Goal: Complete application form

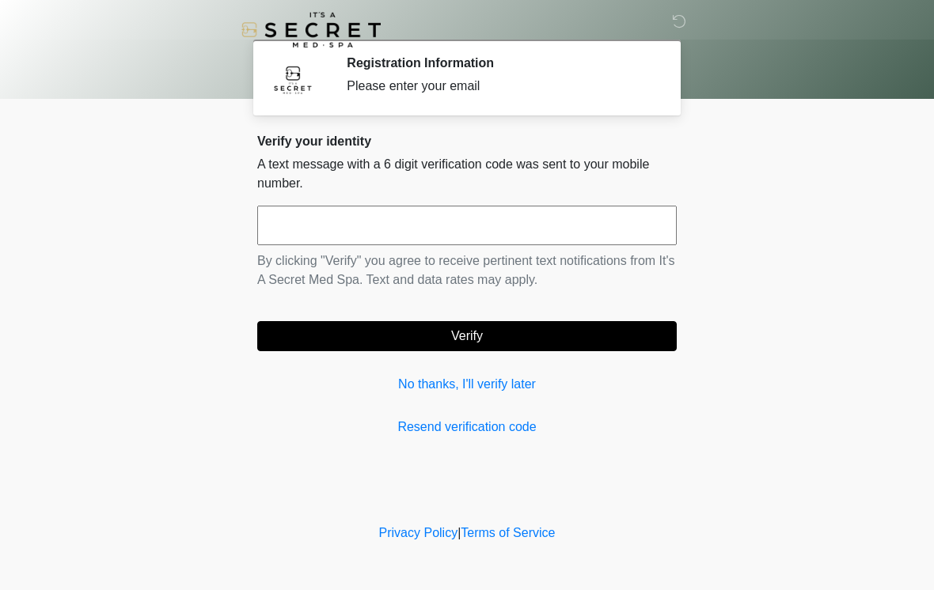
click at [286, 218] on input "text" at bounding box center [466, 226] width 419 height 40
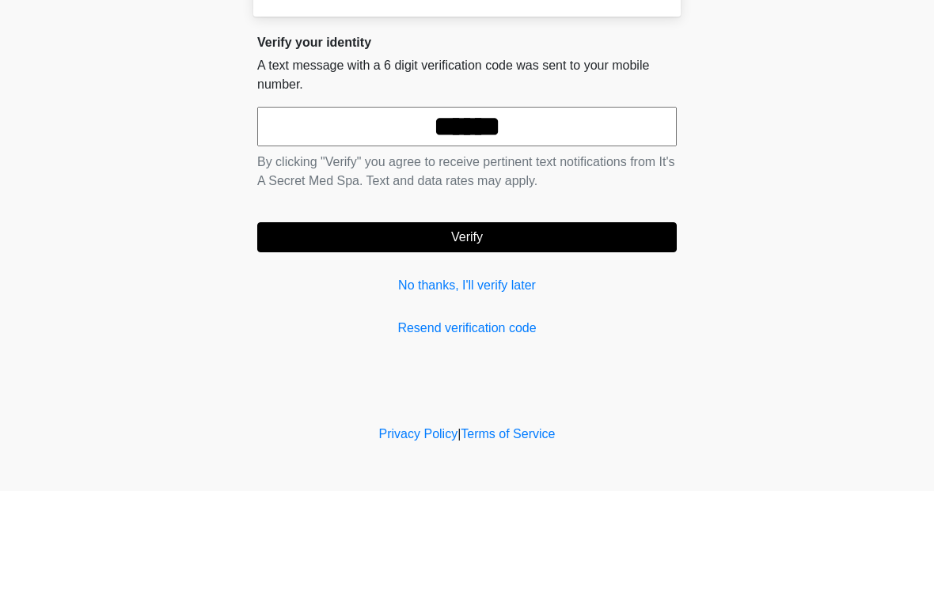
type input "******"
click at [571, 321] on button "Verify" at bounding box center [466, 336] width 419 height 30
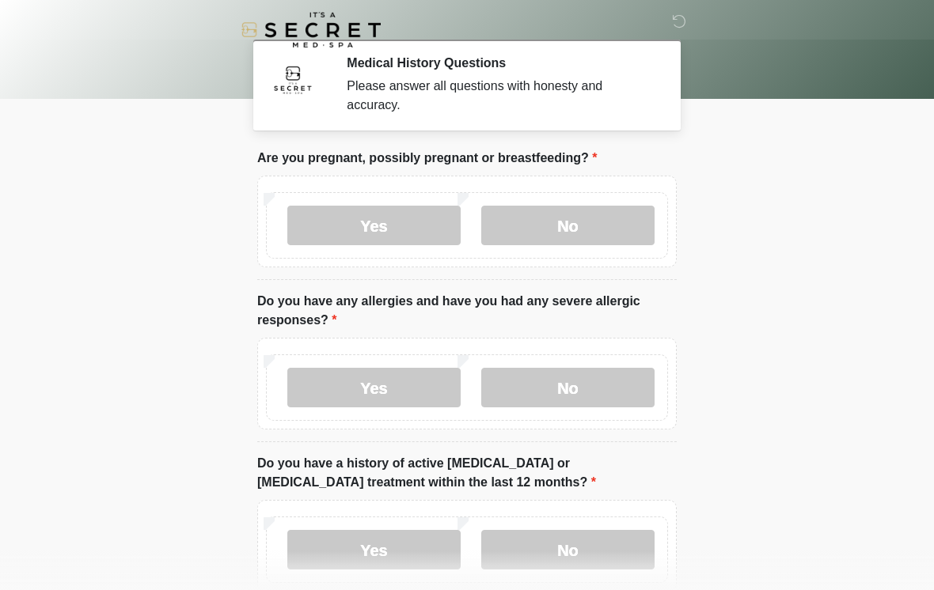
click at [582, 225] on label "No" at bounding box center [567, 226] width 173 height 40
click at [580, 387] on label "No" at bounding box center [567, 388] width 173 height 40
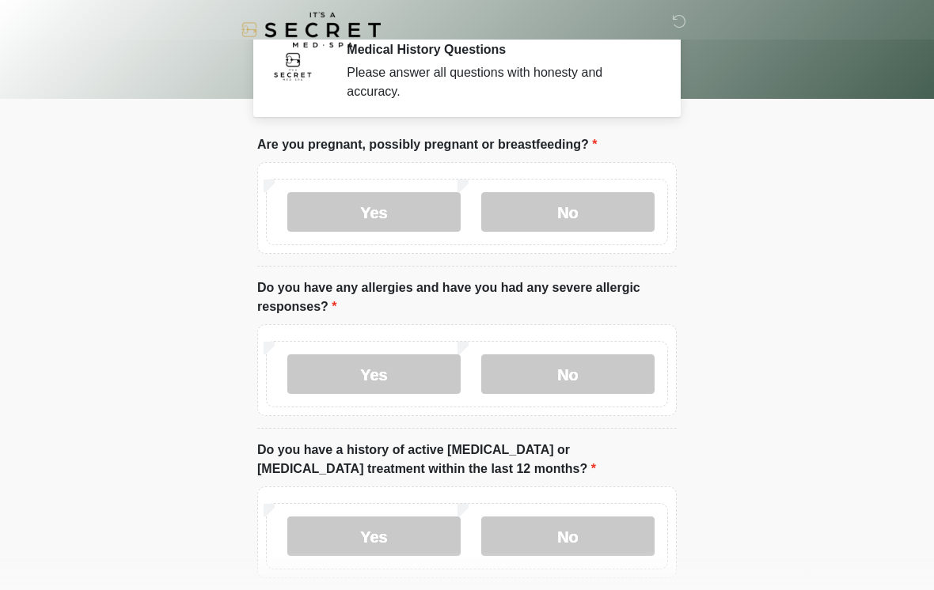
scroll to position [119, 0]
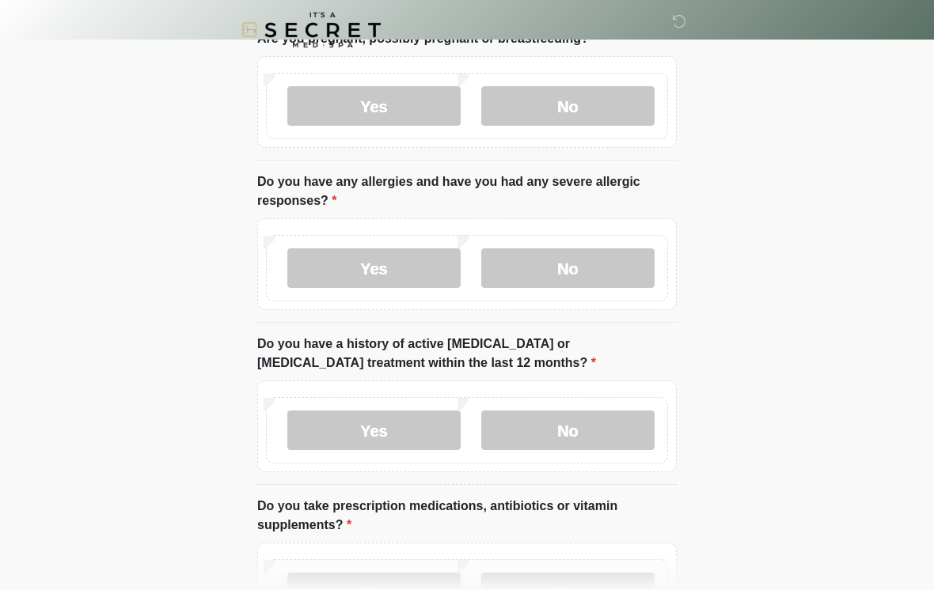
click at [578, 431] on label "No" at bounding box center [567, 431] width 173 height 40
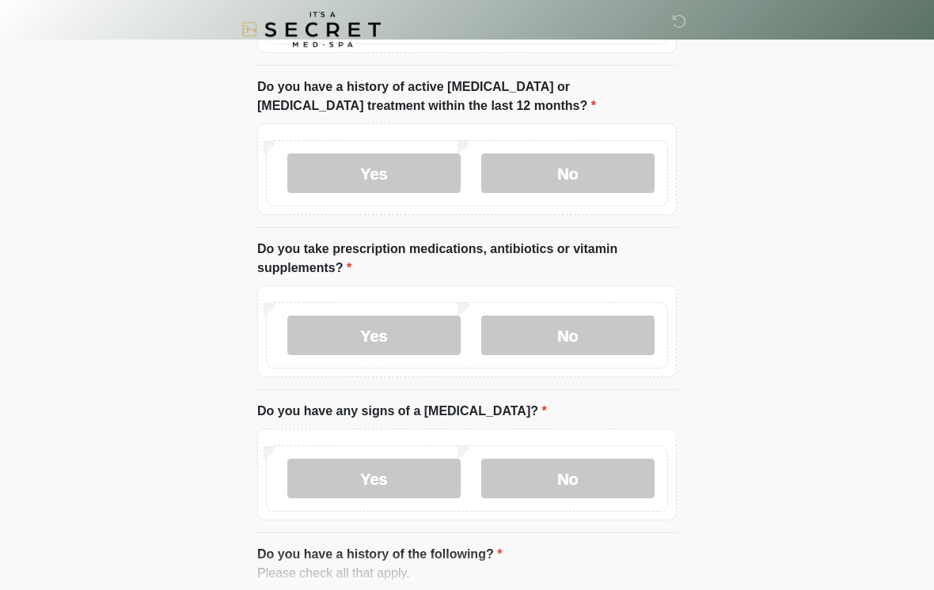
scroll to position [377, 0]
click at [406, 328] on label "Yes" at bounding box center [373, 336] width 173 height 40
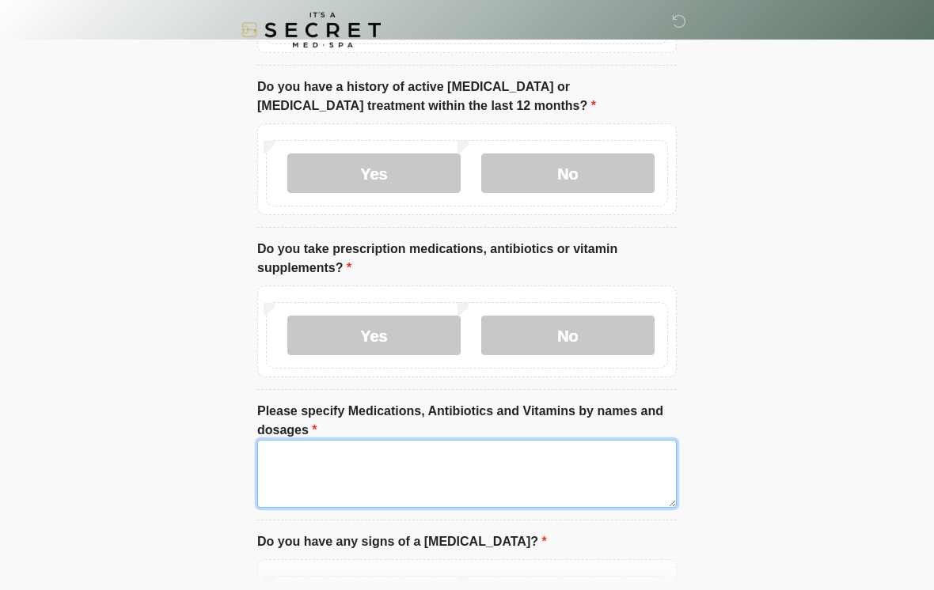
click at [300, 485] on textarea "Please specify Medications, Antibiotics and Vitamins by names and dosages" at bounding box center [466, 474] width 419 height 68
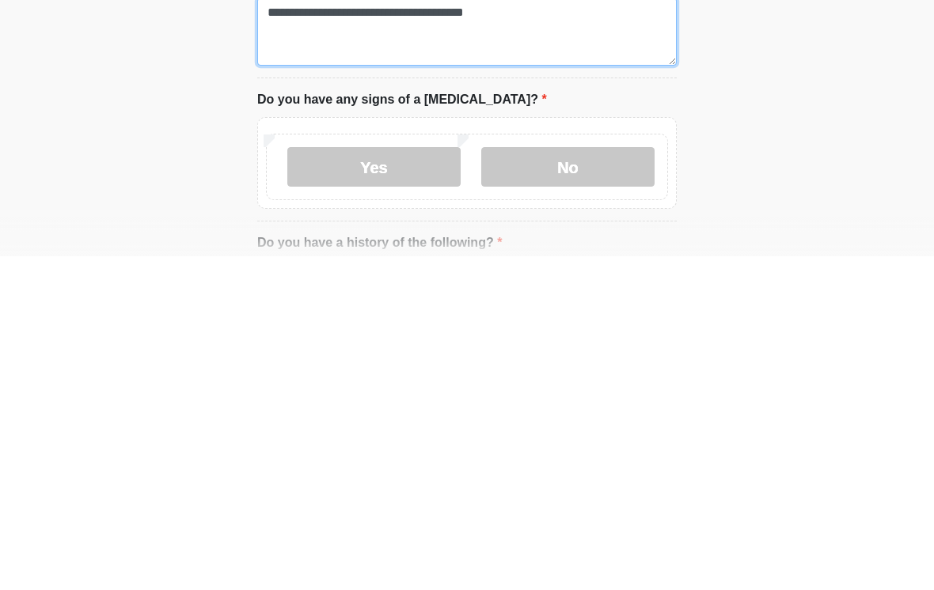
scroll to position [485, 0]
type textarea "**********"
click at [586, 481] on label "No" at bounding box center [567, 501] width 173 height 40
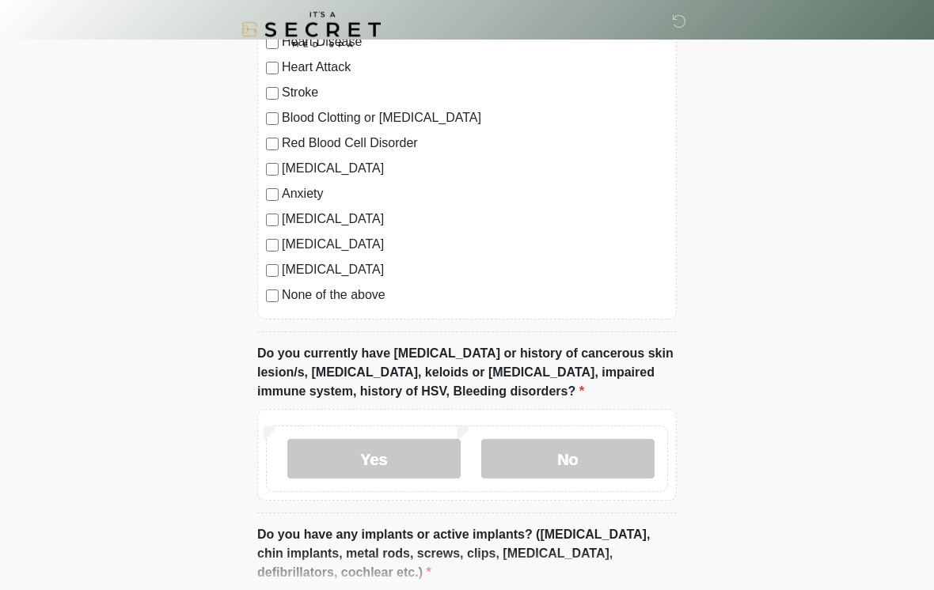
scroll to position [1105, 0]
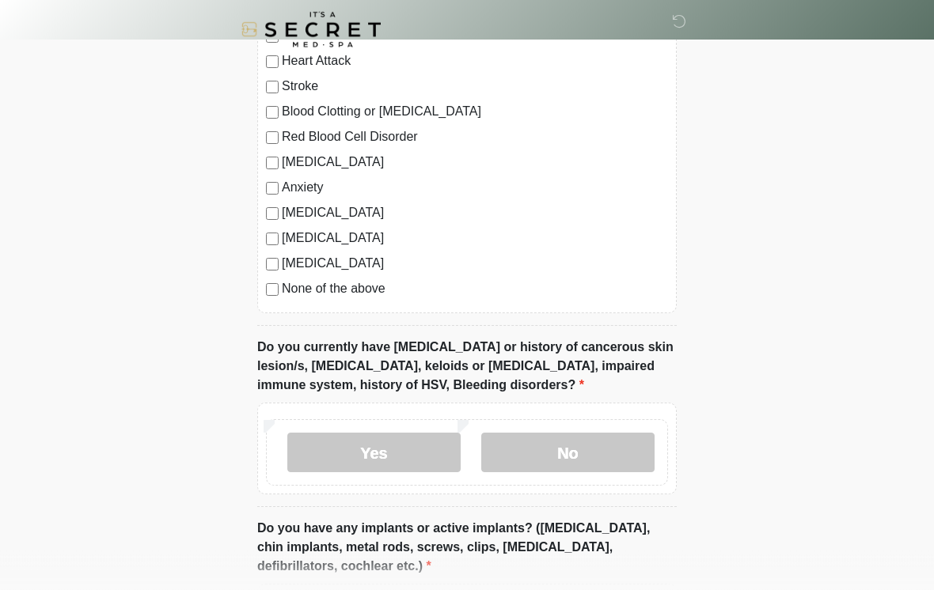
click at [267, 298] on div "High Blood Pressure Heart Disease Heart Attack Stroke Blood Clotting or Bleedin…" at bounding box center [466, 153] width 419 height 321
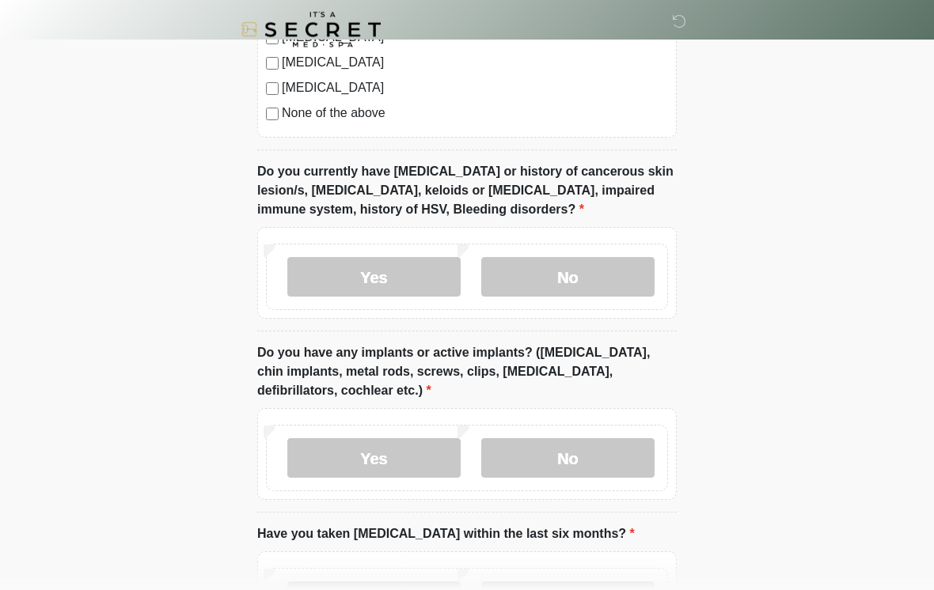
scroll to position [1298, 0]
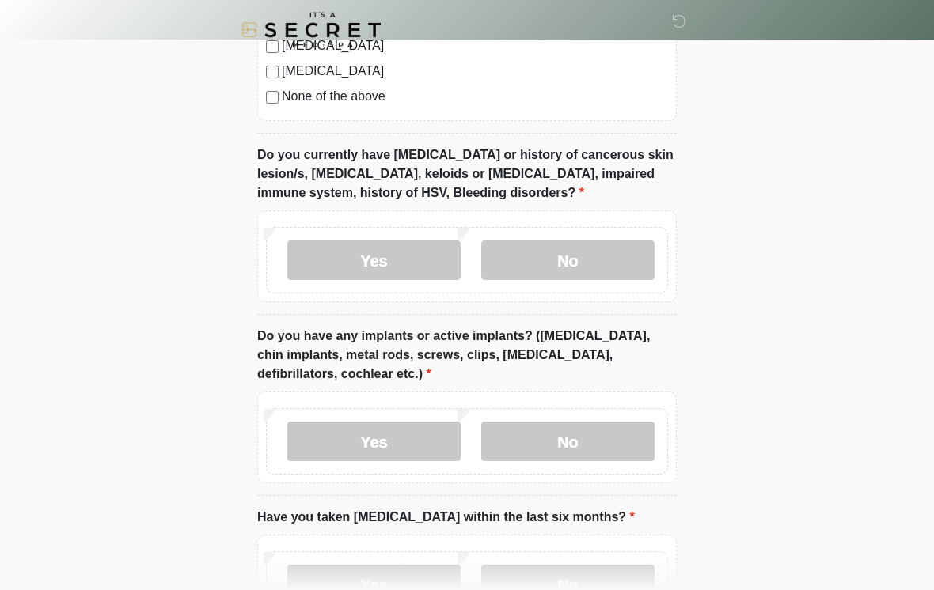
click at [586, 260] on label "No" at bounding box center [567, 261] width 173 height 40
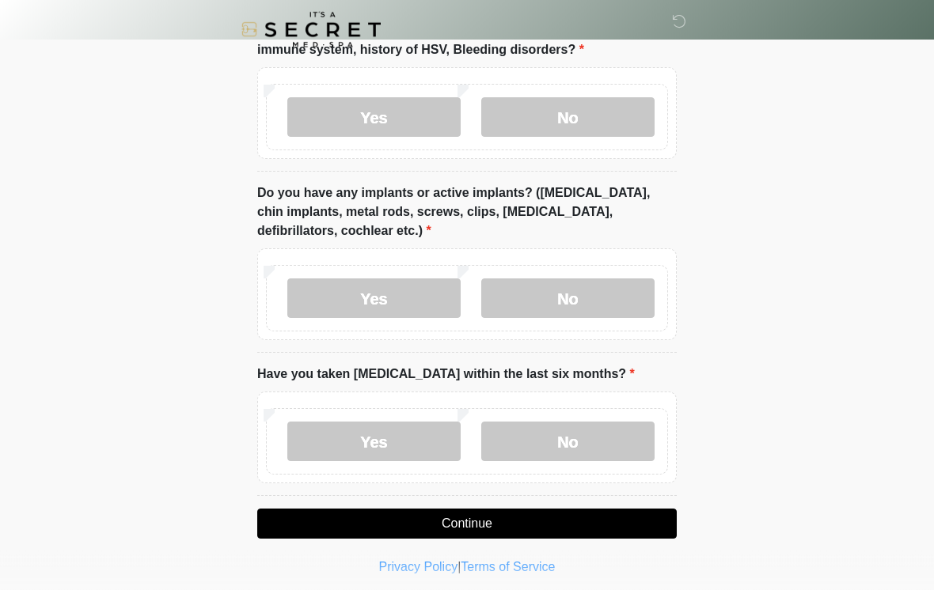
scroll to position [1447, 0]
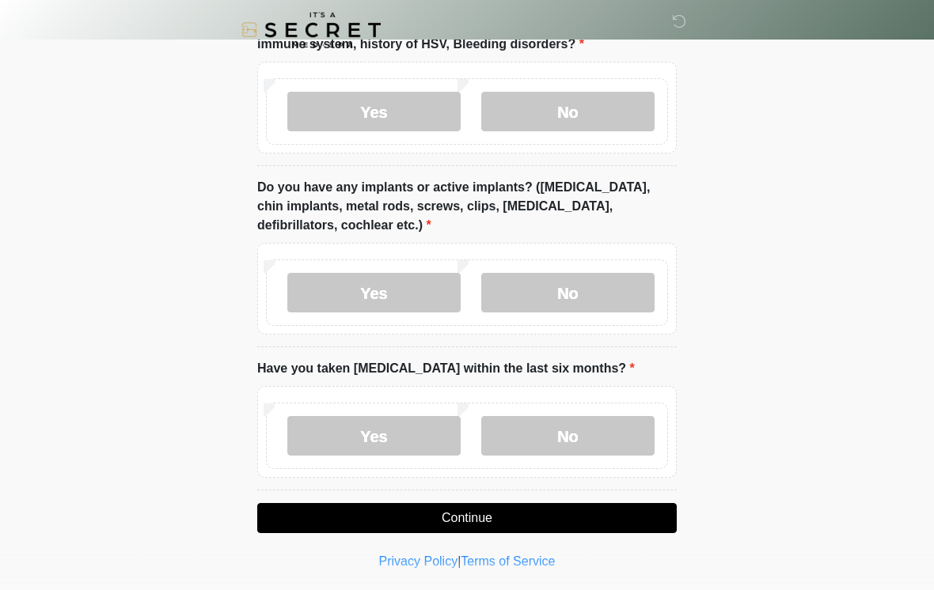
click at [582, 287] on label "No" at bounding box center [567, 293] width 173 height 40
click at [582, 425] on label "No" at bounding box center [567, 436] width 173 height 40
click at [514, 507] on button "Continue" at bounding box center [466, 518] width 419 height 30
click at [536, 517] on button "Continue" at bounding box center [466, 518] width 419 height 30
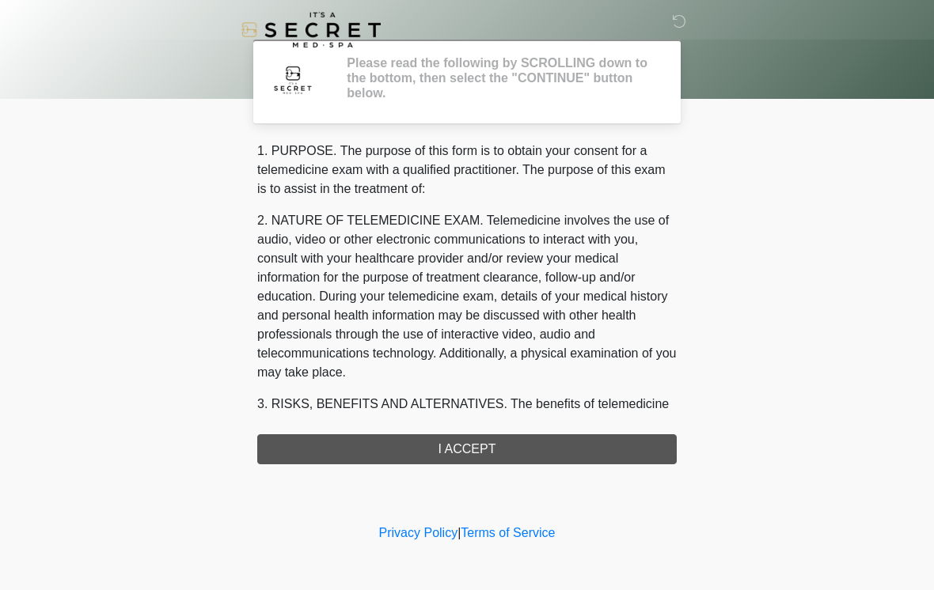
scroll to position [0, 0]
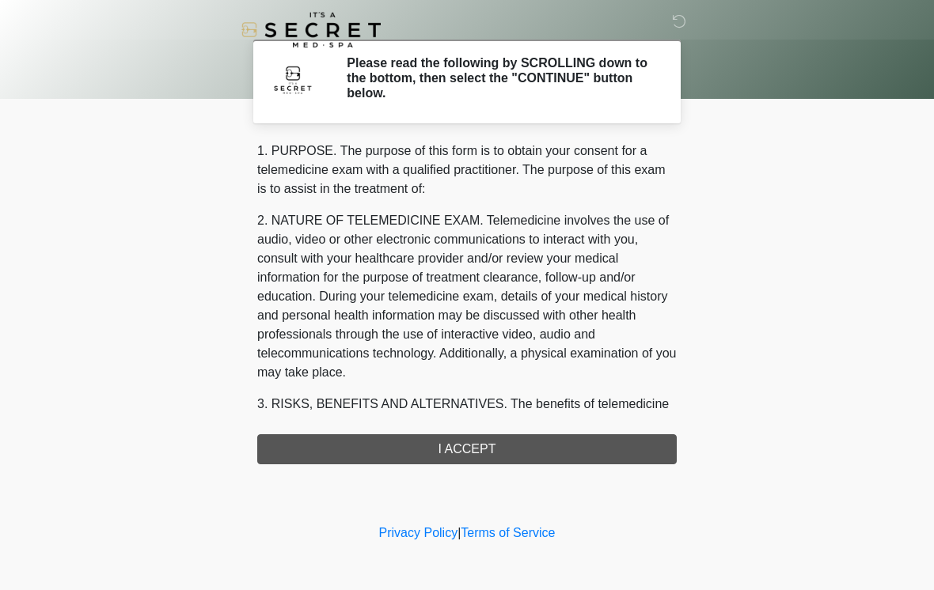
click at [501, 449] on div "1. PURPOSE. The purpose of this form is to obtain your consent for a telemedici…" at bounding box center [466, 303] width 419 height 323
click at [509, 453] on div "1. PURPOSE. The purpose of this form is to obtain your consent for a telemedici…" at bounding box center [466, 303] width 419 height 323
click at [475, 446] on div "1. PURPOSE. The purpose of this form is to obtain your consent for a telemedici…" at bounding box center [466, 303] width 419 height 323
click at [437, 449] on div "1. PURPOSE. The purpose of this form is to obtain your consent for a telemedici…" at bounding box center [466, 303] width 419 height 323
click at [457, 449] on div "1. PURPOSE. The purpose of this form is to obtain your consent for a telemedici…" at bounding box center [466, 303] width 419 height 323
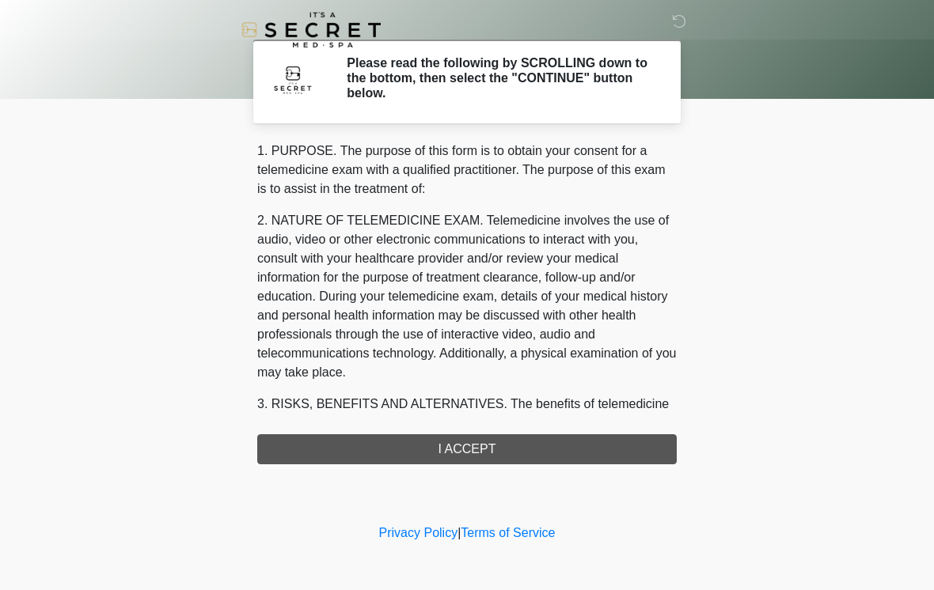
click at [490, 444] on div "1. PURPOSE. The purpose of this form is to obtain your consent for a telemedici…" at bounding box center [466, 303] width 419 height 323
click at [507, 448] on div "1. PURPOSE. The purpose of this form is to obtain your consent for a telemedici…" at bounding box center [466, 303] width 419 height 323
click at [479, 438] on div "1. PURPOSE. The purpose of this form is to obtain your consent for a telemedici…" at bounding box center [466, 303] width 419 height 323
click at [478, 438] on div "1. PURPOSE. The purpose of this form is to obtain your consent for a telemedici…" at bounding box center [466, 303] width 419 height 323
click at [456, 449] on div "1. PURPOSE. The purpose of this form is to obtain your consent for a telemedici…" at bounding box center [466, 303] width 419 height 323
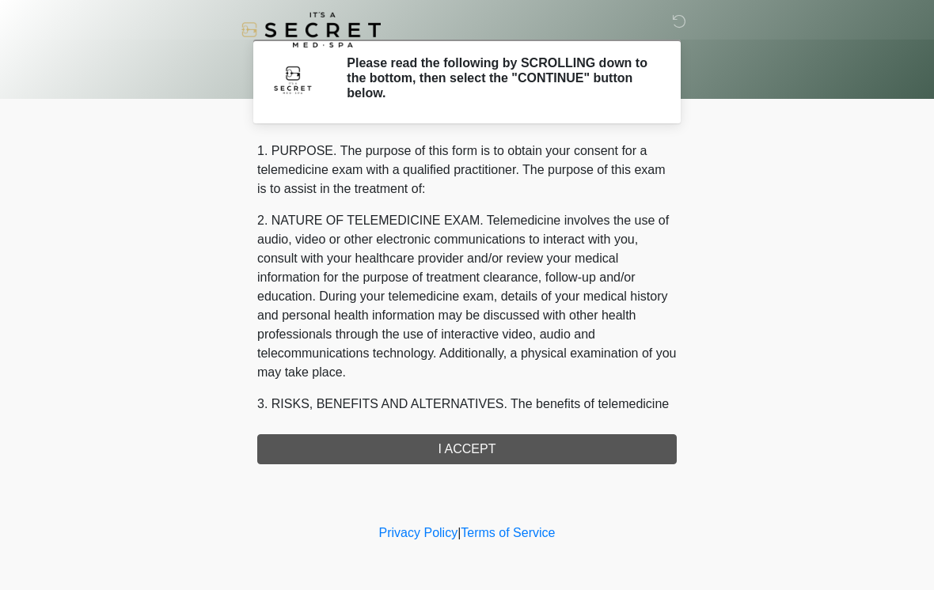
click at [476, 454] on div "1. PURPOSE. The purpose of this form is to obtain your consent for a telemedici…" at bounding box center [466, 303] width 419 height 323
click at [301, 464] on div "‎ ‎ Please read the following by SCROLLING down to the bottom, then select the …" at bounding box center [466, 260] width 475 height 489
click at [426, 463] on div "1. PURPOSE. The purpose of this form is to obtain your consent for a telemedici…" at bounding box center [466, 303] width 419 height 323
click at [527, 431] on div "1. PURPOSE. The purpose of this form is to obtain your consent for a telemedici…" at bounding box center [466, 303] width 419 height 323
click at [551, 78] on h2 "Please read the following by SCROLLING down to the bottom, then select the "CON…" at bounding box center [500, 78] width 306 height 46
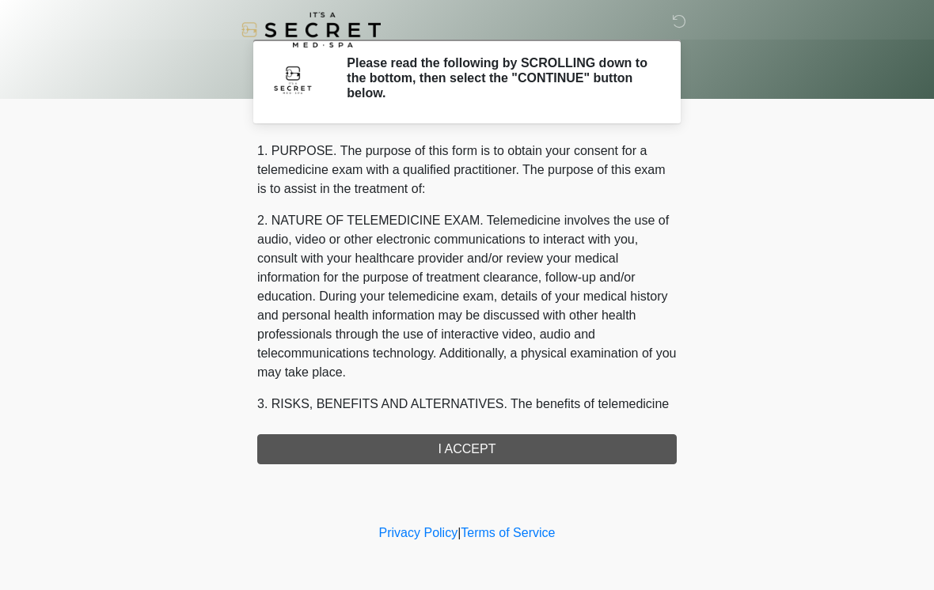
click at [669, 26] on div at bounding box center [455, 29] width 475 height 59
click at [430, 440] on div "1. PURPOSE. The purpose of this form is to obtain your consent for a telemedici…" at bounding box center [466, 303] width 419 height 323
click at [392, 455] on div "1. PURPOSE. The purpose of this form is to obtain your consent for a telemedici…" at bounding box center [466, 303] width 419 height 323
click at [468, 445] on div "1. PURPOSE. The purpose of this form is to obtain your consent for a telemedici…" at bounding box center [466, 303] width 419 height 323
click at [533, 433] on div "1. PURPOSE. The purpose of this form is to obtain your consent for a telemedici…" at bounding box center [466, 303] width 419 height 323
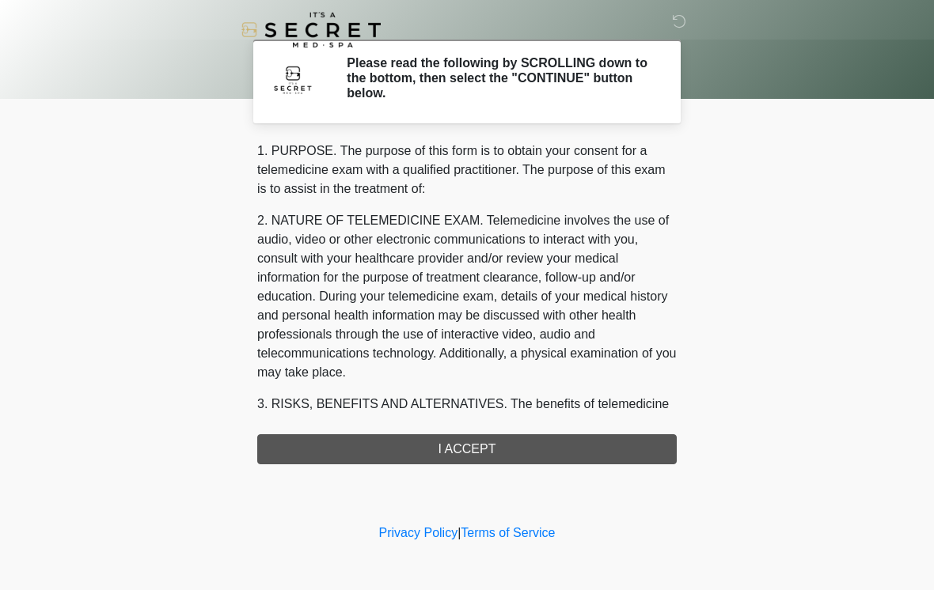
click at [593, 419] on div "1. PURPOSE. The purpose of this form is to obtain your consent for a telemedici…" at bounding box center [466, 303] width 419 height 323
click at [677, 24] on icon at bounding box center [679, 21] width 14 height 14
click at [546, 449] on div "1. PURPOSE. The purpose of this form is to obtain your consent for a telemedici…" at bounding box center [466, 303] width 419 height 323
click at [514, 444] on div "1. PURPOSE. The purpose of this form is to obtain your consent for a telemedici…" at bounding box center [466, 303] width 419 height 323
click at [507, 446] on div "1. PURPOSE. The purpose of this form is to obtain your consent for a telemedici…" at bounding box center [466, 303] width 419 height 323
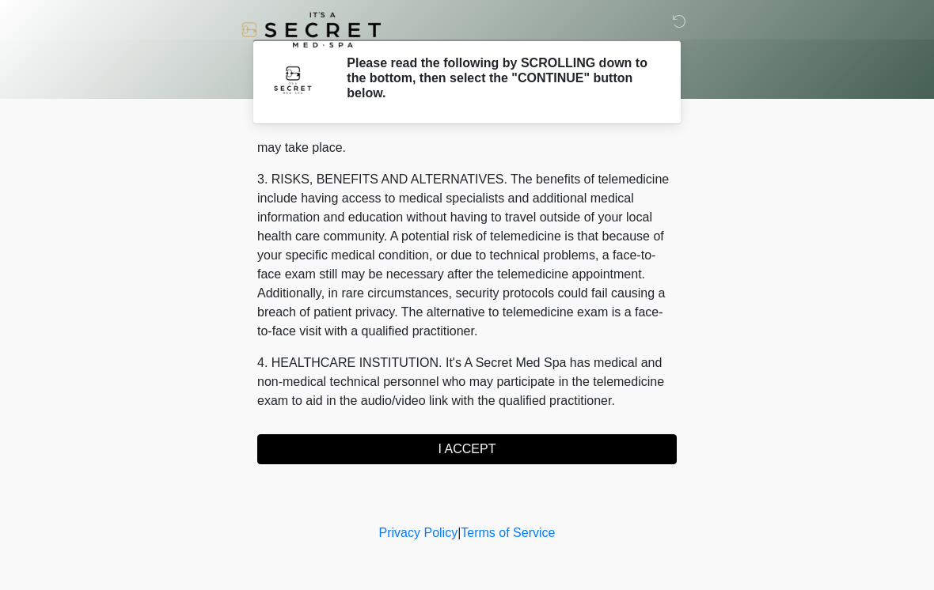
scroll to position [245, 0]
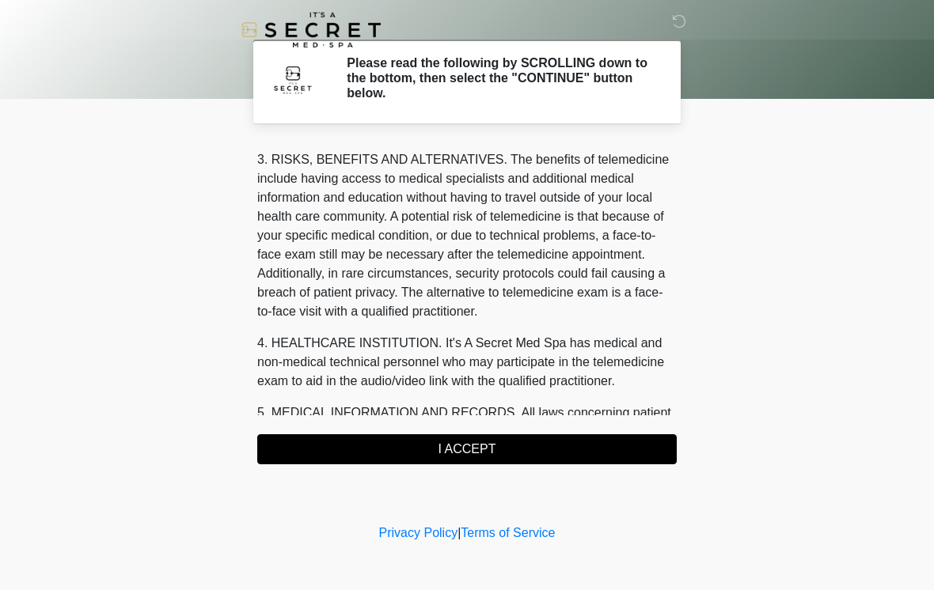
click at [493, 446] on button "I ACCEPT" at bounding box center [466, 449] width 419 height 30
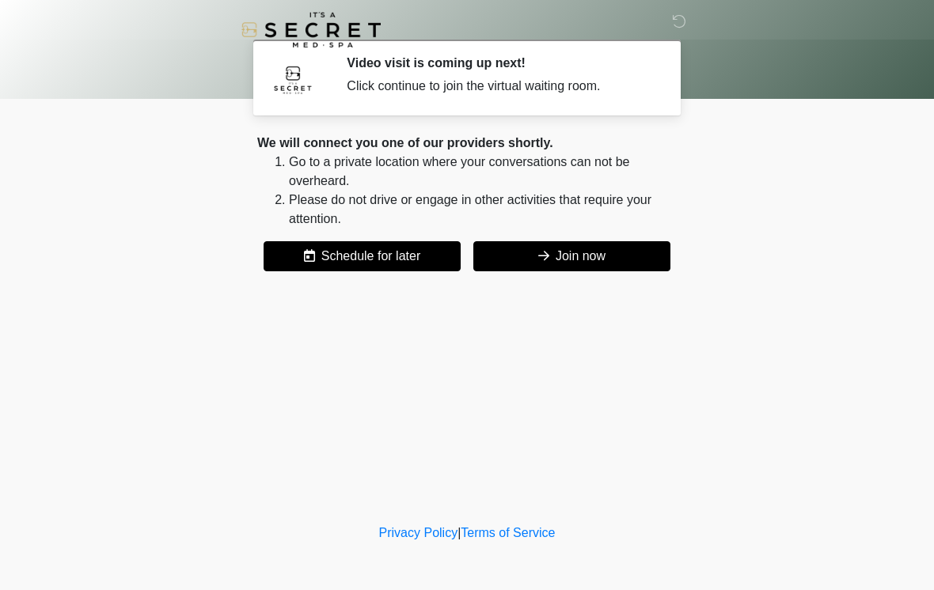
click at [578, 258] on button "Join now" at bounding box center [571, 256] width 197 height 30
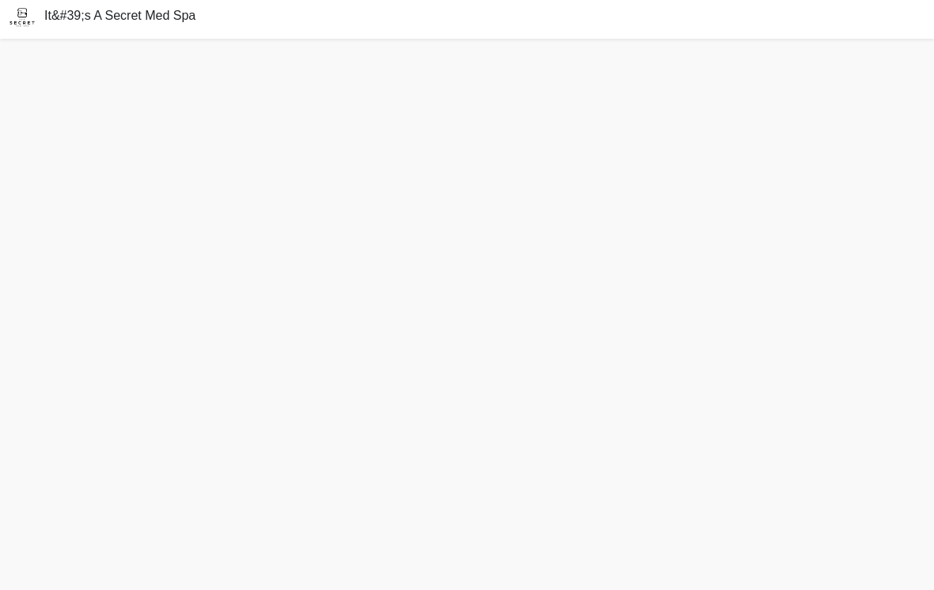
scroll to position [29, 0]
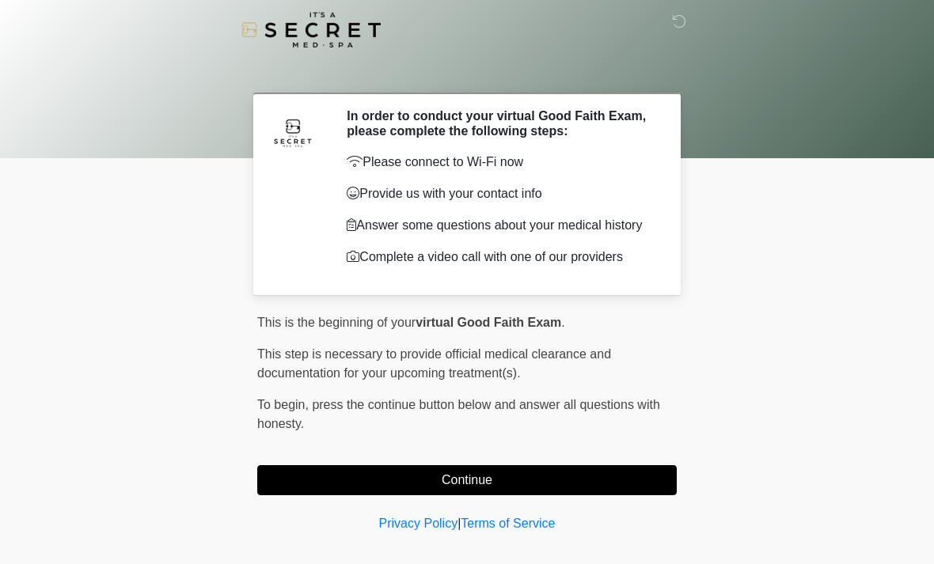
click at [630, 494] on button "Continue" at bounding box center [466, 480] width 419 height 30
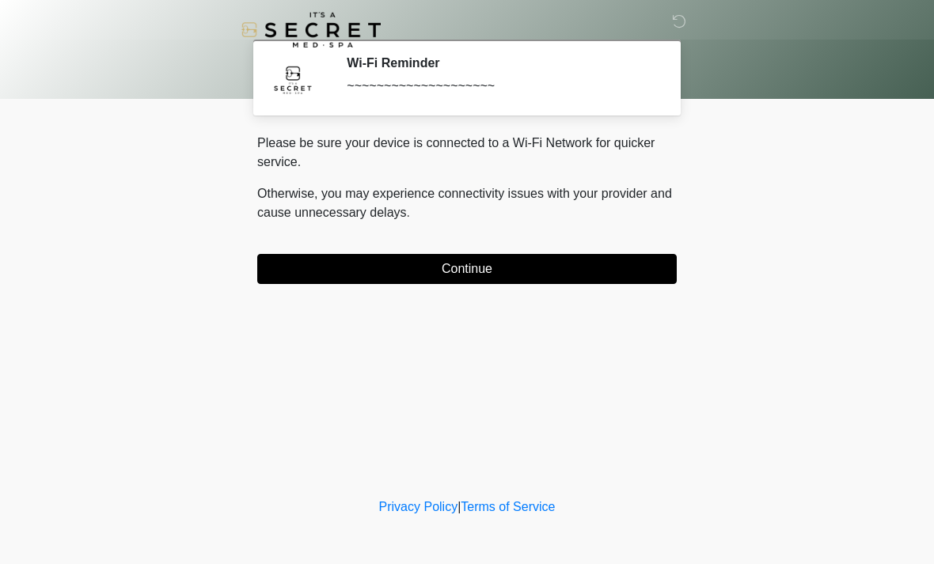
click at [667, 280] on button "Continue" at bounding box center [466, 269] width 419 height 30
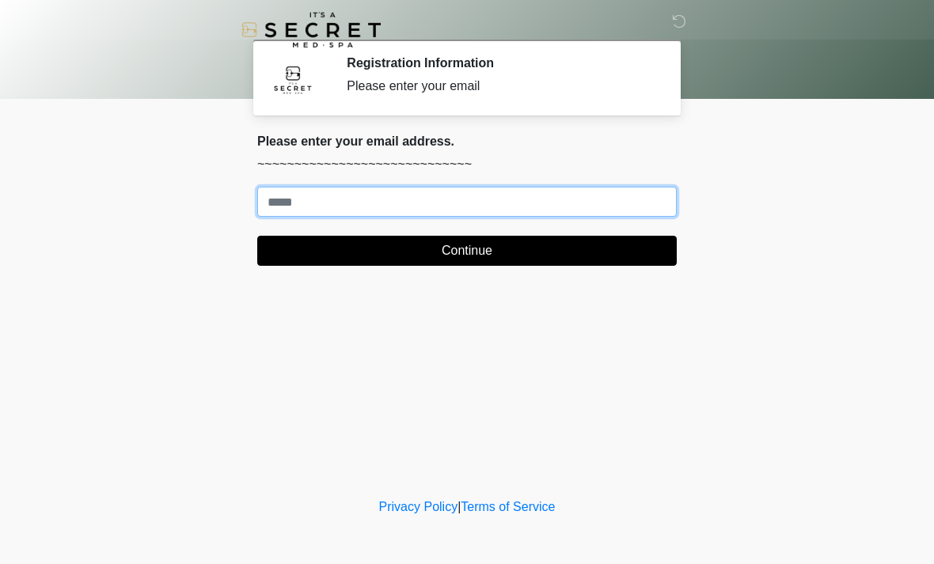
click at [654, 203] on input "Where should we email your treatment plan?" at bounding box center [466, 202] width 419 height 30
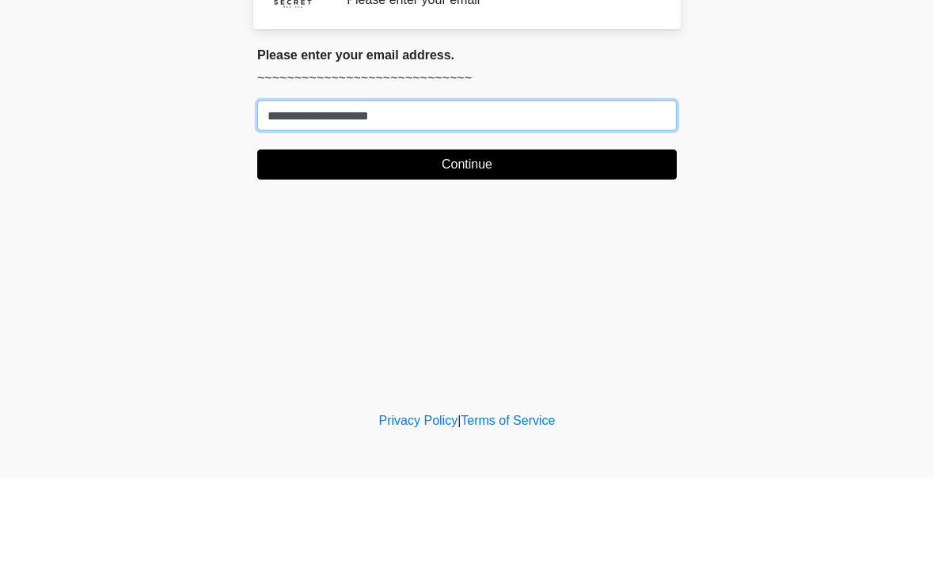
type input "**********"
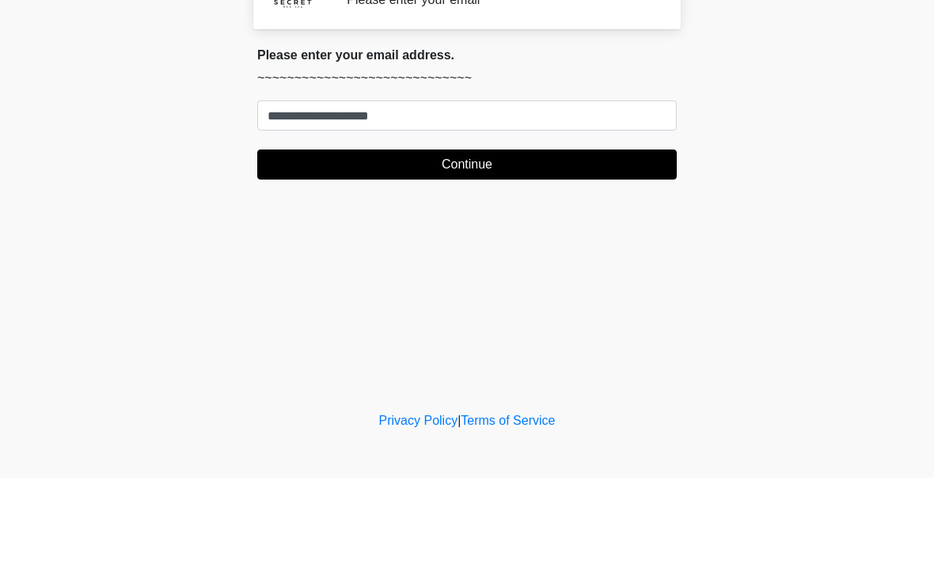
click at [527, 236] on button "Continue" at bounding box center [466, 251] width 419 height 30
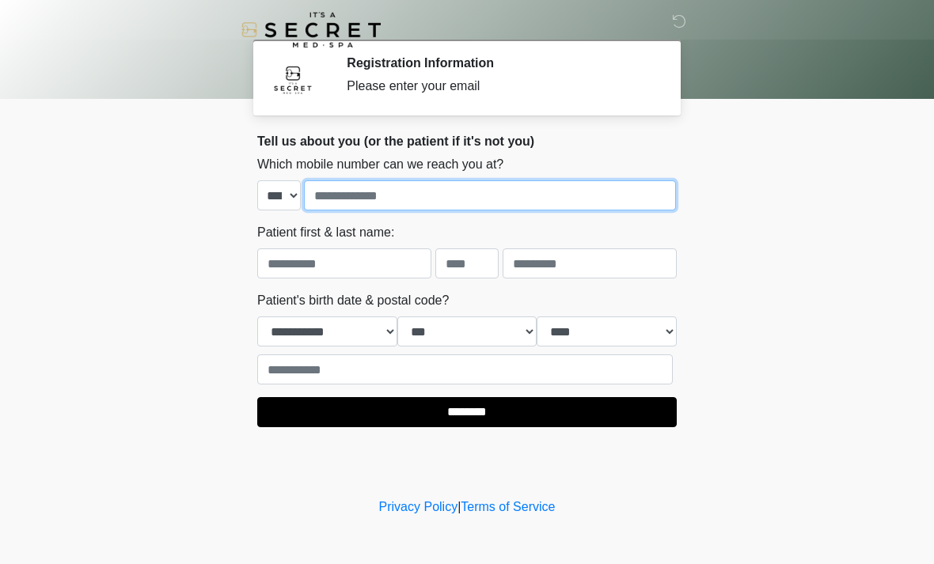
click at [476, 199] on input "tel" at bounding box center [490, 195] width 372 height 30
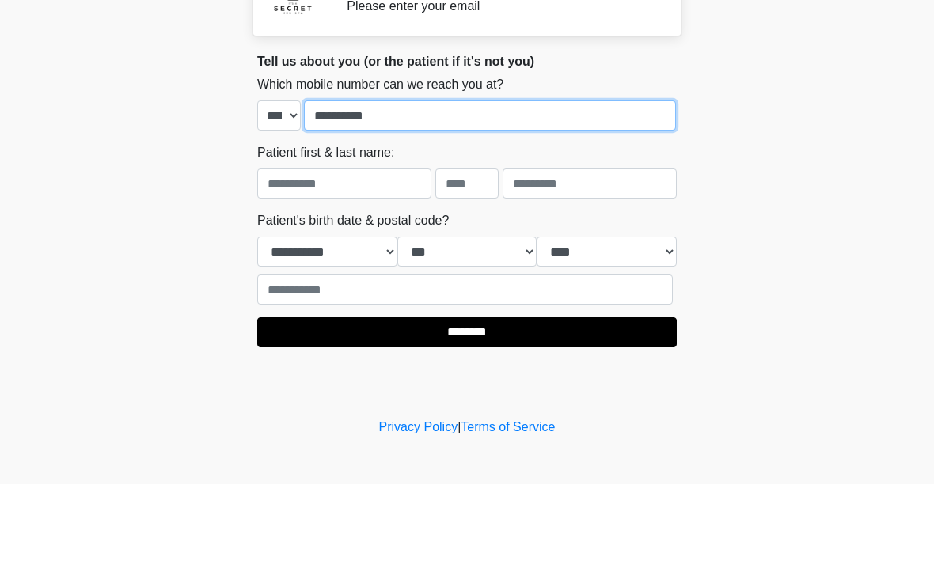
type input "**********"
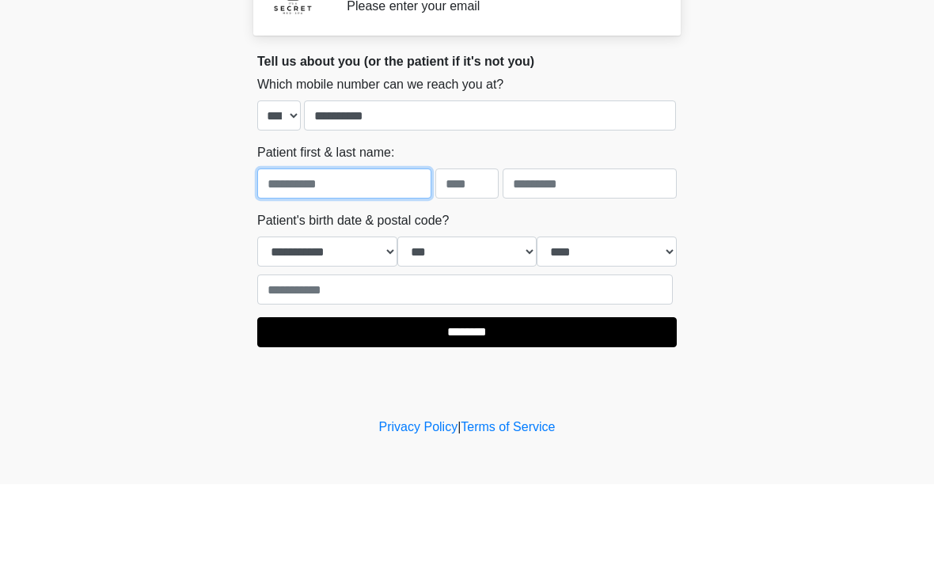
click at [363, 248] on input "text" at bounding box center [344, 263] width 174 height 30
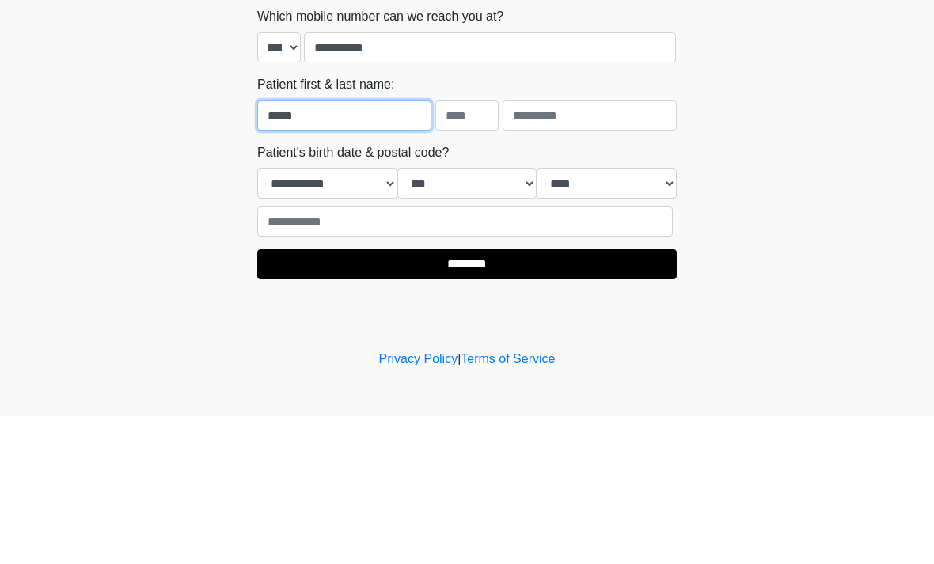
type input "*****"
click at [485, 248] on input "text" at bounding box center [466, 263] width 63 height 30
type input "*"
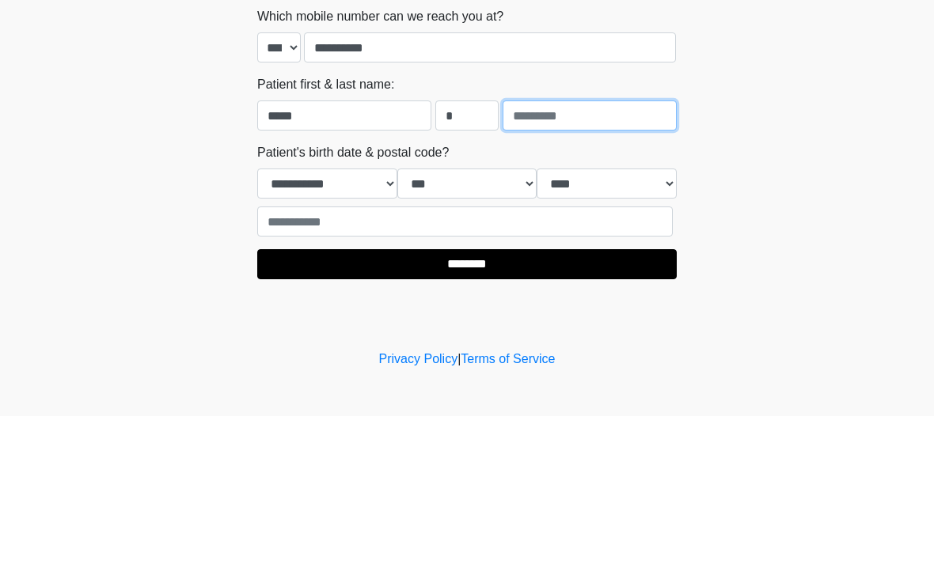
click at [601, 248] on input "text" at bounding box center [589, 263] width 174 height 30
type input "*******"
click at [355, 317] on select "**********" at bounding box center [327, 332] width 140 height 30
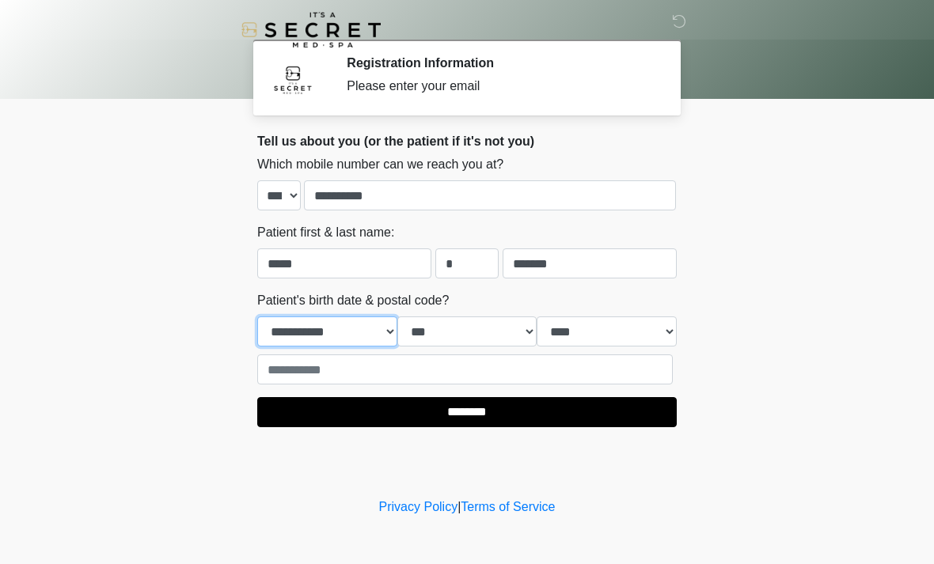
select select "**"
click at [504, 328] on select "*** * * * * * * * * * ** ** ** ** ** ** ** ** ** ** ** ** ** ** ** ** ** ** ** …" at bounding box center [467, 332] width 140 height 30
select select "**"
click at [635, 335] on select "**** **** **** **** **** **** **** **** **** **** **** **** **** **** **** ****…" at bounding box center [606, 332] width 140 height 30
select select "****"
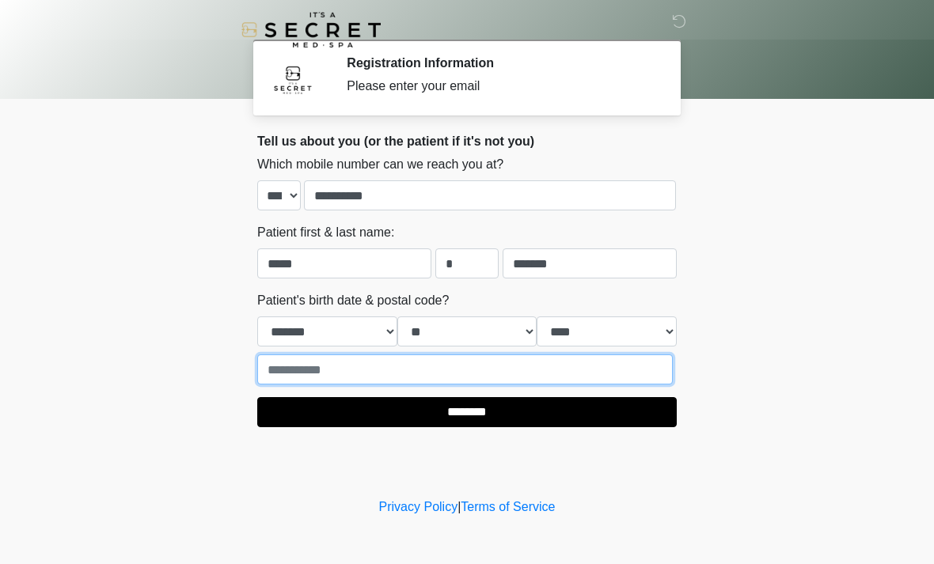
click at [372, 370] on input "text" at bounding box center [464, 369] width 415 height 30
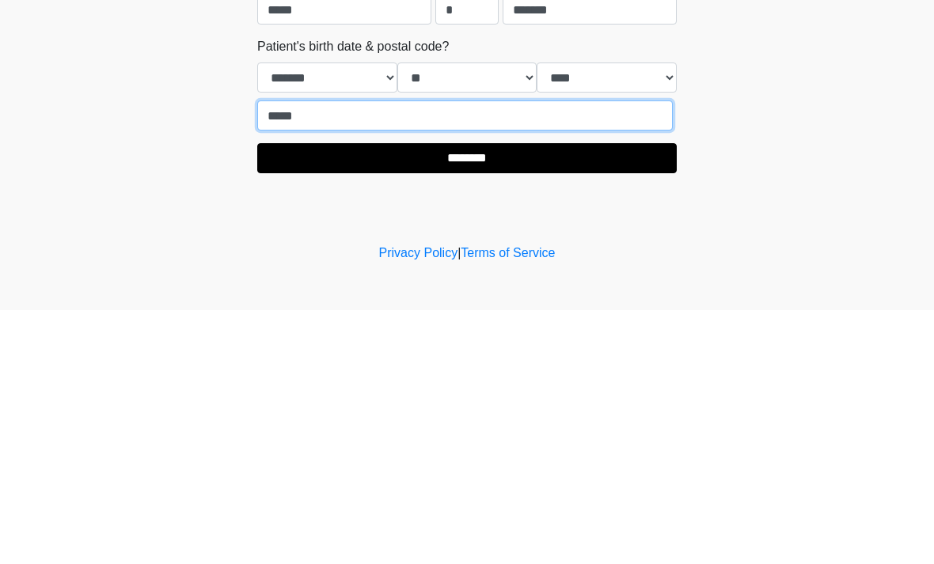
type input "*****"
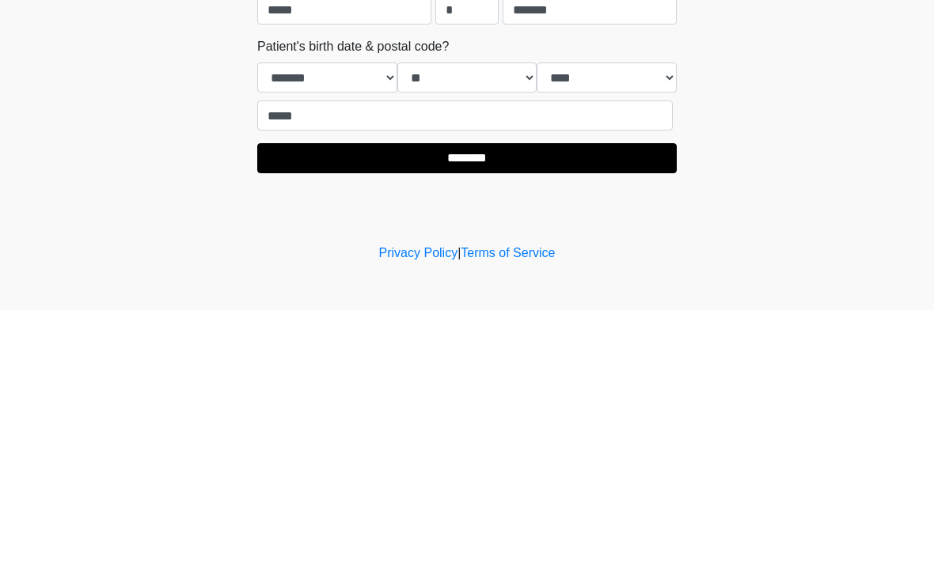
click at [523, 397] on input "********" at bounding box center [466, 412] width 419 height 30
